Goal: Information Seeking & Learning: Learn about a topic

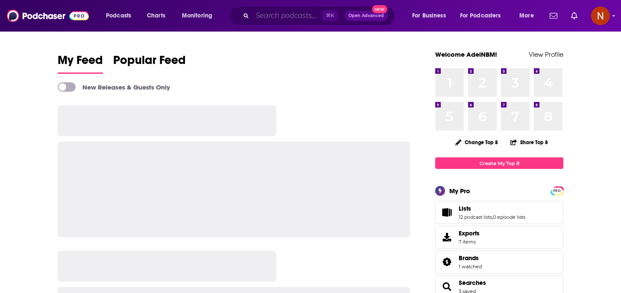
click at [273, 17] on input "Search podcasts, credits, & more..." at bounding box center [287, 16] width 70 height 14
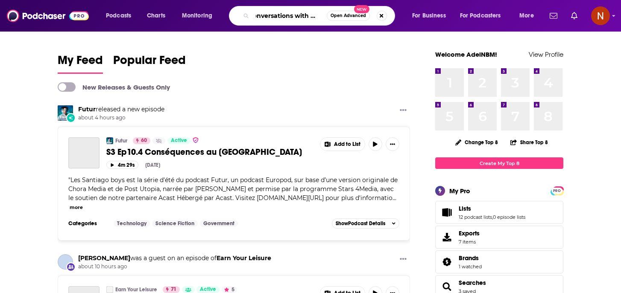
scroll to position [0, 14]
type input "conversations with [PERSON_NAME]"
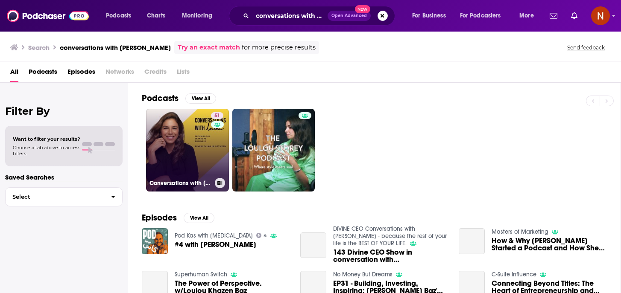
click at [179, 185] on h3 "Conversations with [PERSON_NAME]" at bounding box center [180, 183] width 62 height 7
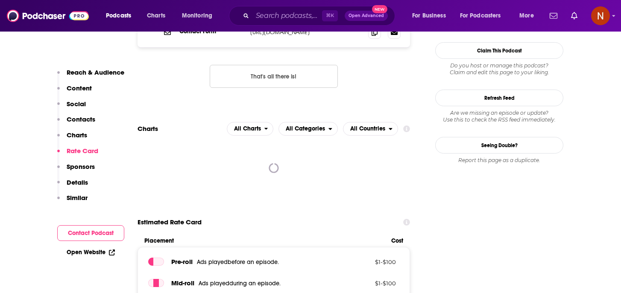
scroll to position [958, 0]
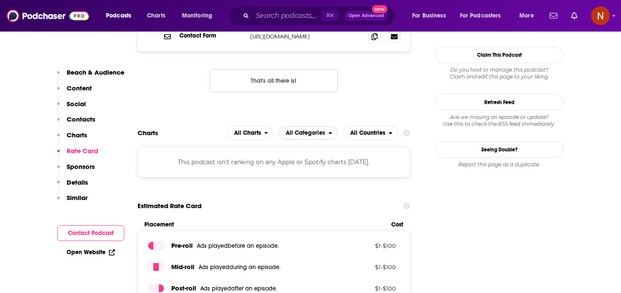
click at [329, 130] on icon "open menu" at bounding box center [330, 133] width 4 height 6
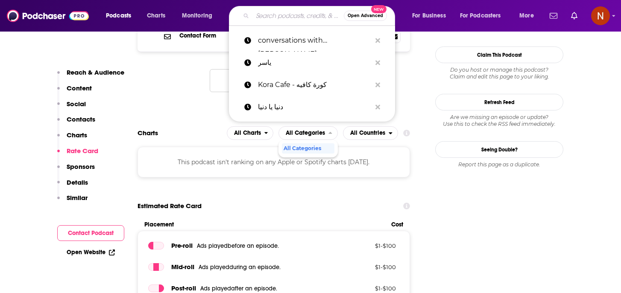
click at [301, 14] on input "Search podcasts, credits, & more..." at bounding box center [297, 16] width 91 height 14
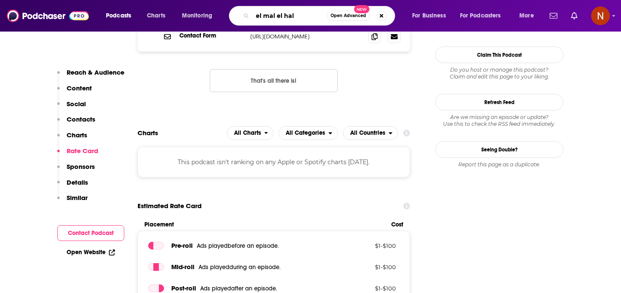
type input "el mal el hala"
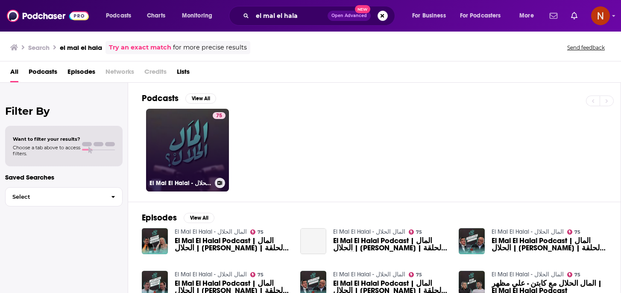
click at [157, 185] on h3 "El Mal El Halal - المال الحلال" at bounding box center [180, 183] width 62 height 7
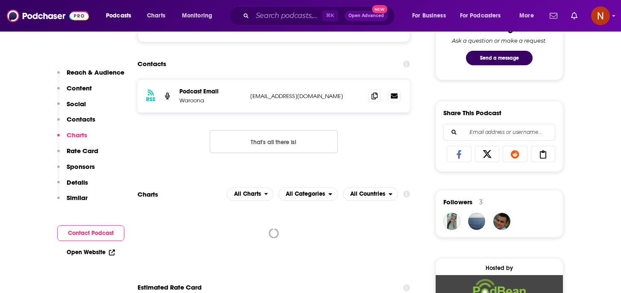
scroll to position [532, 0]
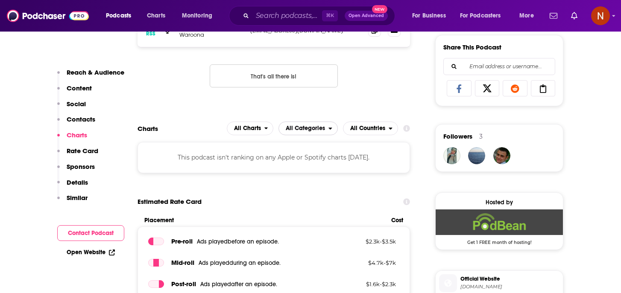
click at [304, 125] on span "All Categories" at bounding box center [304, 128] width 50 height 15
click at [373, 78] on div "RSS Podcast Email Waroona [EMAIL_ADDRESS][DOMAIN_NAME] [EMAIL_ADDRESS][DOMAIN_N…" at bounding box center [273, 57] width 272 height 88
click at [155, 16] on span "Charts" at bounding box center [156, 16] width 18 height 12
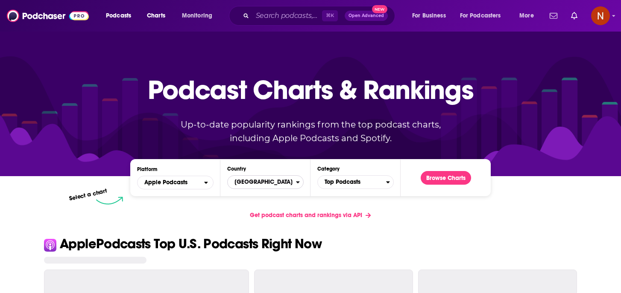
click at [246, 185] on span "[GEOGRAPHIC_DATA]" at bounding box center [262, 182] width 68 height 15
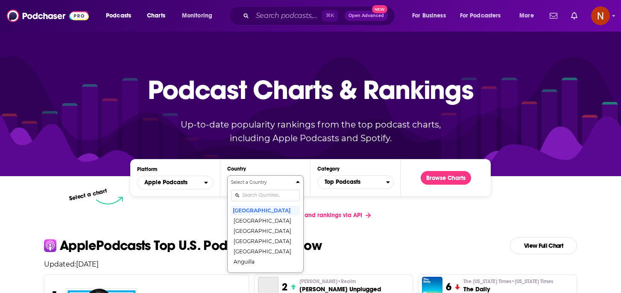
click at [248, 194] on input "Countries" at bounding box center [265, 196] width 69 height 12
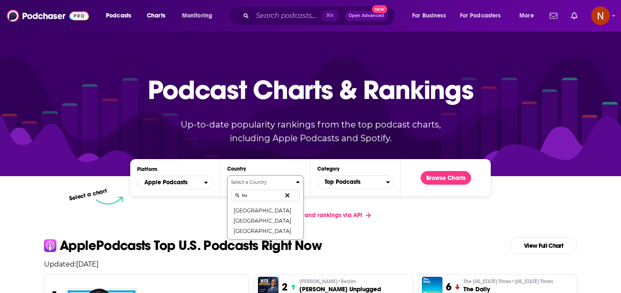
type input "b"
type input "k"
type input "saud"
click at [255, 209] on button "[GEOGRAPHIC_DATA]" at bounding box center [265, 210] width 69 height 10
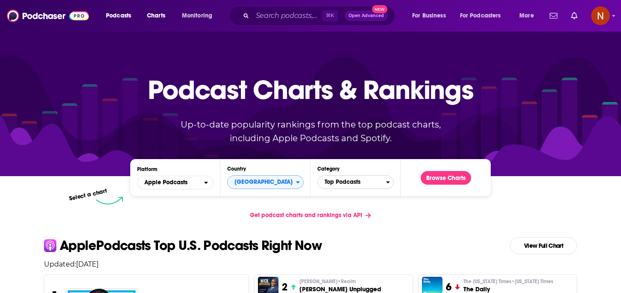
click at [363, 178] on span "Top Podcasts" at bounding box center [352, 182] width 68 height 15
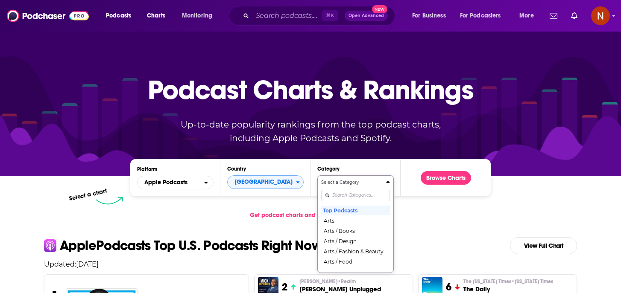
click at [353, 195] on div "Categories" at bounding box center [355, 196] width 69 height 20
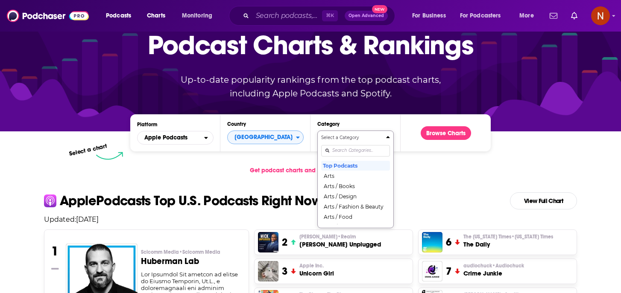
scroll to position [49, 0]
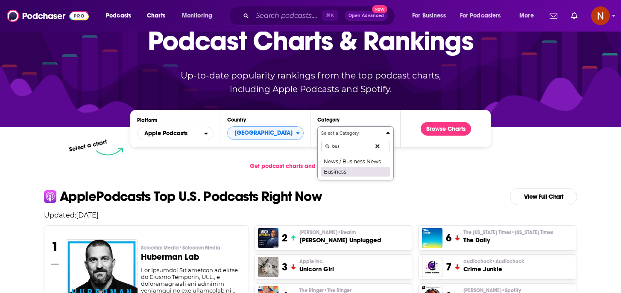
type input "bus"
click at [360, 171] on button "Business" at bounding box center [355, 171] width 69 height 10
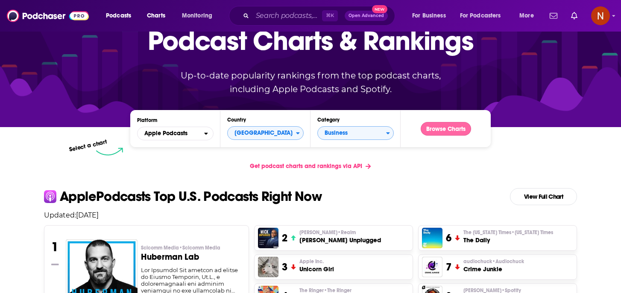
click at [440, 130] on button "Browse Charts" at bounding box center [445, 129] width 50 height 14
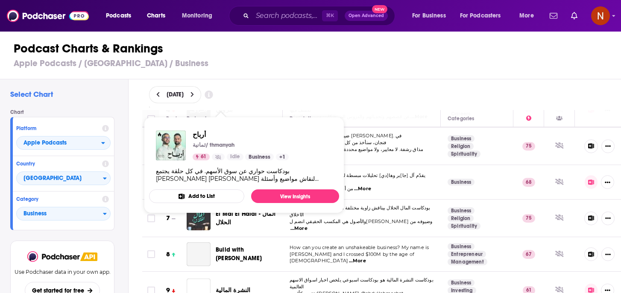
scroll to position [145, 0]
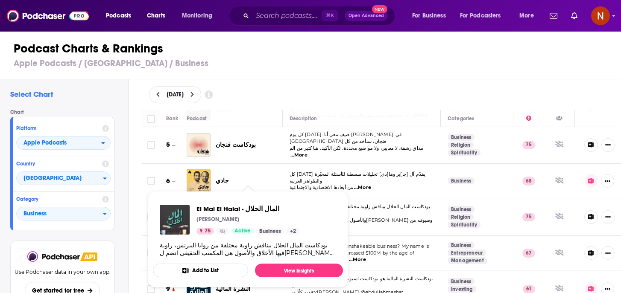
click at [163, 98] on div "[DATE]" at bounding box center [175, 94] width 52 height 17
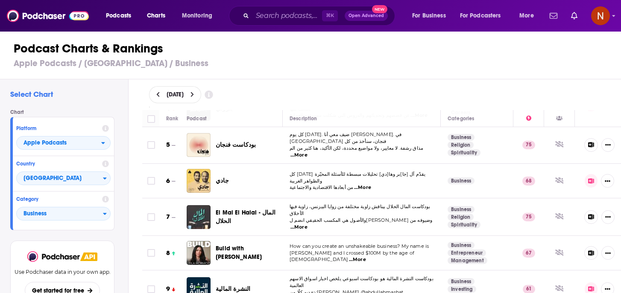
select select "7"
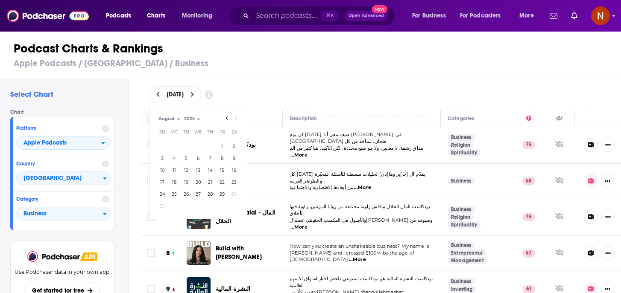
click at [156, 94] on icon at bounding box center [158, 95] width 4 height 6
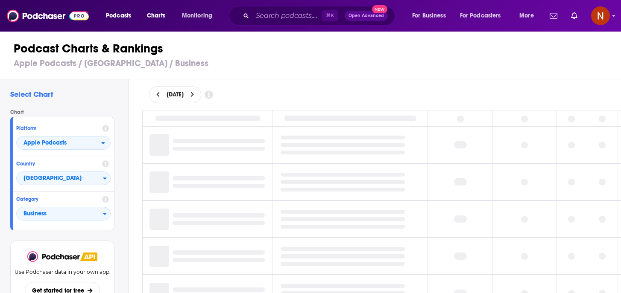
click at [329, 64] on h3 "Apple Podcasts / [GEOGRAPHIC_DATA] / Business" at bounding box center [314, 63] width 601 height 11
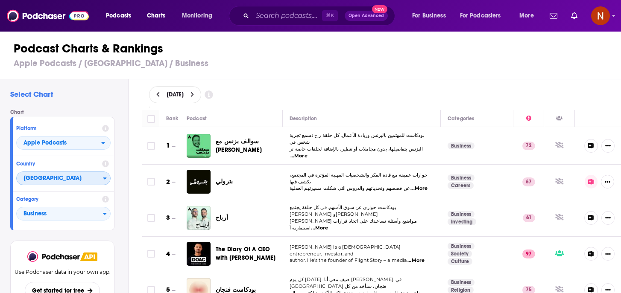
click at [66, 175] on span "[GEOGRAPHIC_DATA]" at bounding box center [60, 179] width 86 height 15
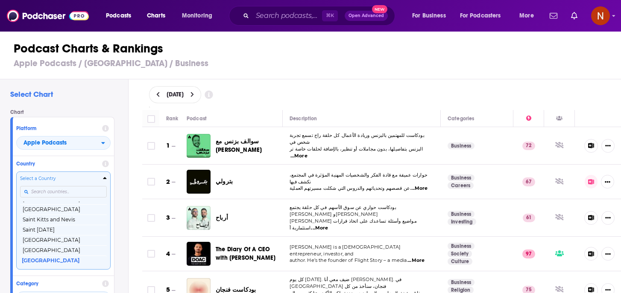
click at [66, 190] on input "Countries" at bounding box center [63, 192] width 87 height 12
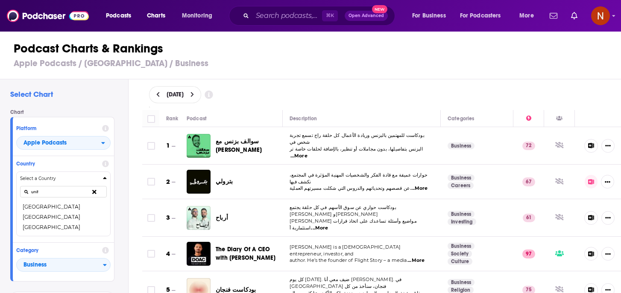
type input "unit"
click at [51, 207] on button "[GEOGRAPHIC_DATA]" at bounding box center [63, 207] width 87 height 10
click at [47, 243] on div "Category Business" at bounding box center [63, 260] width 101 height 35
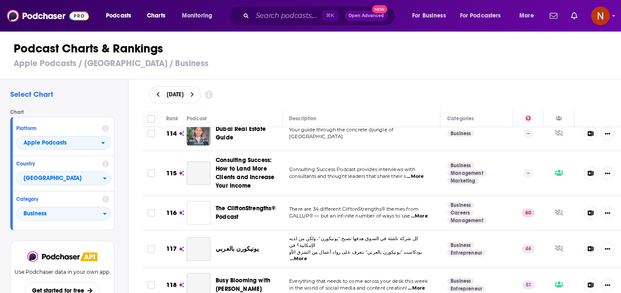
scroll to position [4048, 0]
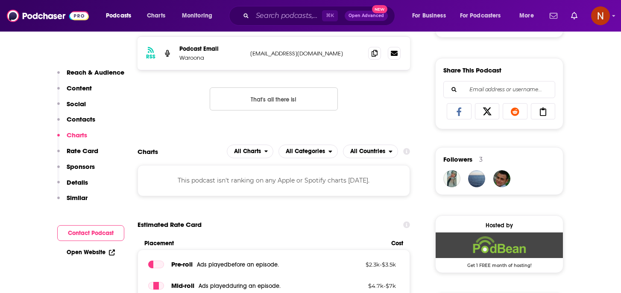
scroll to position [509, 0]
click at [285, 182] on div "This podcast isn't ranking on any Apple or Spotify charts [DATE]." at bounding box center [273, 180] width 272 height 31
click at [299, 98] on button "That's all there is!" at bounding box center [274, 98] width 128 height 23
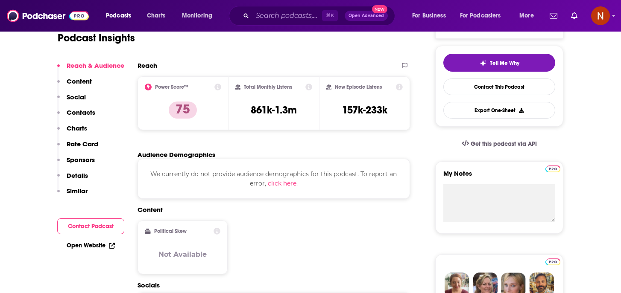
scroll to position [0, 0]
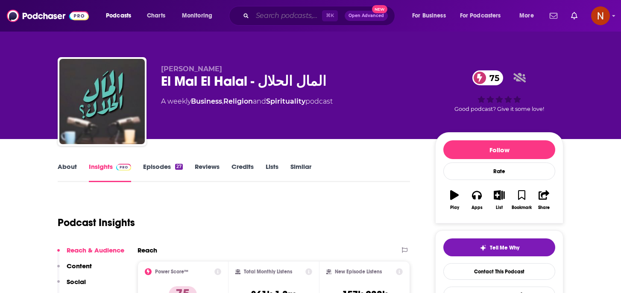
click at [303, 14] on input "Search podcasts, credits, & more..." at bounding box center [287, 16] width 70 height 14
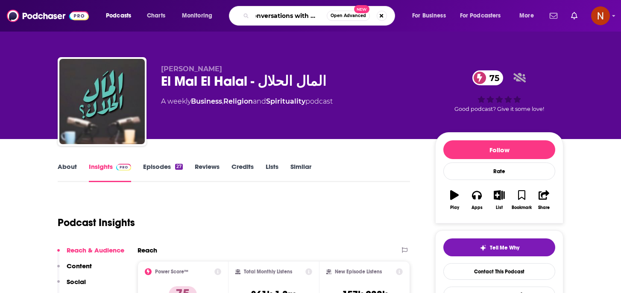
type input "conversations with [PERSON_NAME]"
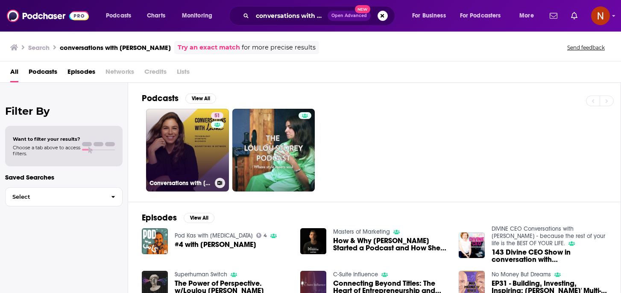
click at [190, 184] on h3 "Conversations with [PERSON_NAME]" at bounding box center [180, 183] width 62 height 7
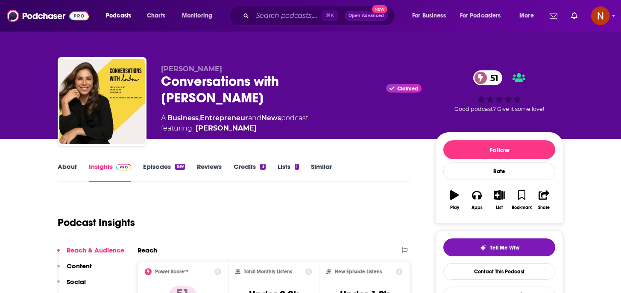
click at [386, 84] on span "Claimed" at bounding box center [403, 88] width 35 height 9
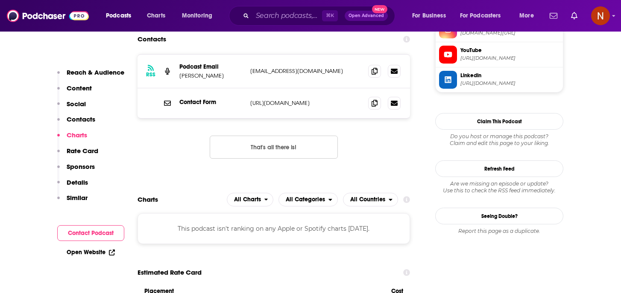
scroll to position [892, 0]
click at [284, 213] on div "This podcast isn't ranking on any Apple or Spotify charts [DATE]." at bounding box center [273, 228] width 272 height 31
click at [253, 192] on span "All Charts" at bounding box center [245, 199] width 37 height 15
click at [407, 196] on icon at bounding box center [406, 199] width 7 height 7
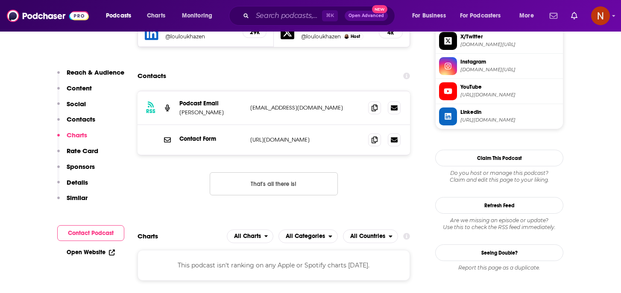
scroll to position [855, 0]
click at [477, 205] on button "Refresh Feed" at bounding box center [499, 205] width 128 height 17
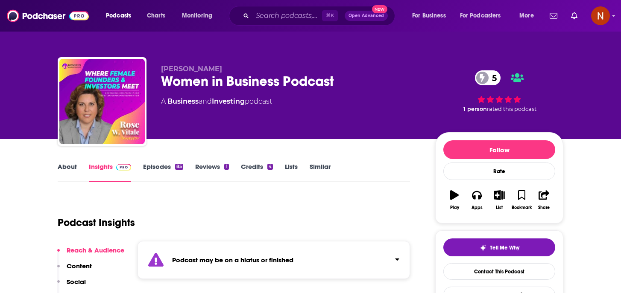
click at [70, 170] on link "About" at bounding box center [67, 173] width 19 height 20
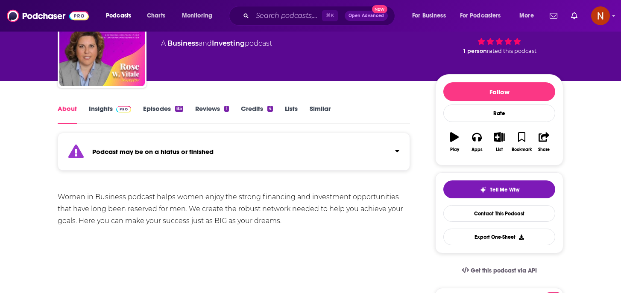
scroll to position [57, 0]
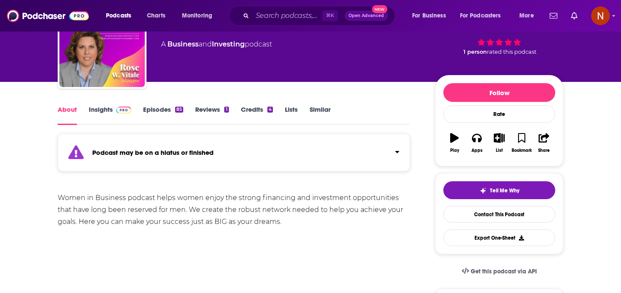
click at [114, 114] on link "Insights" at bounding box center [110, 115] width 42 height 20
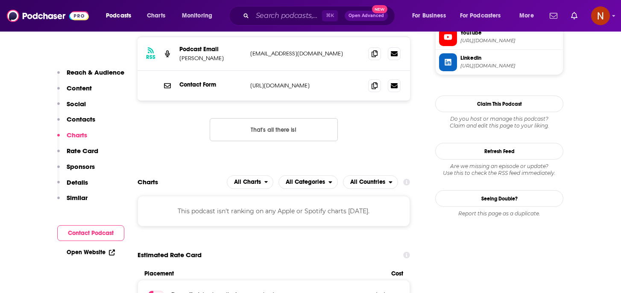
scroll to position [911, 0]
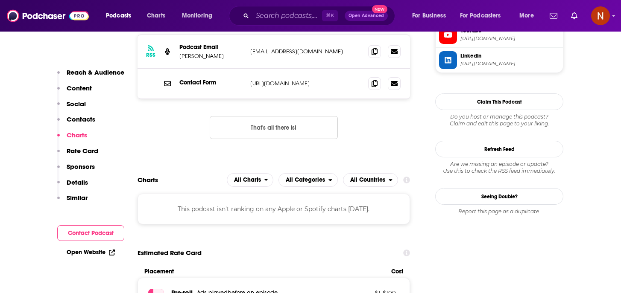
click at [85, 152] on p "Rate Card" at bounding box center [83, 151] width 32 height 8
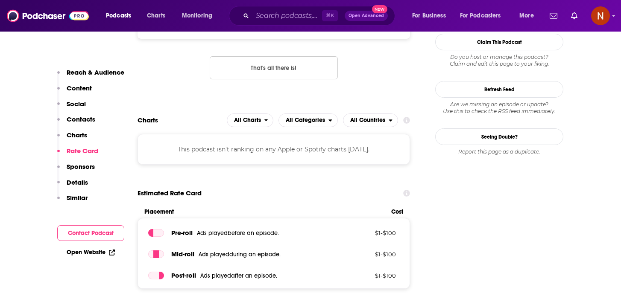
scroll to position [986, 0]
